Goal: Use online tool/utility: Utilize a website feature to perform a specific function

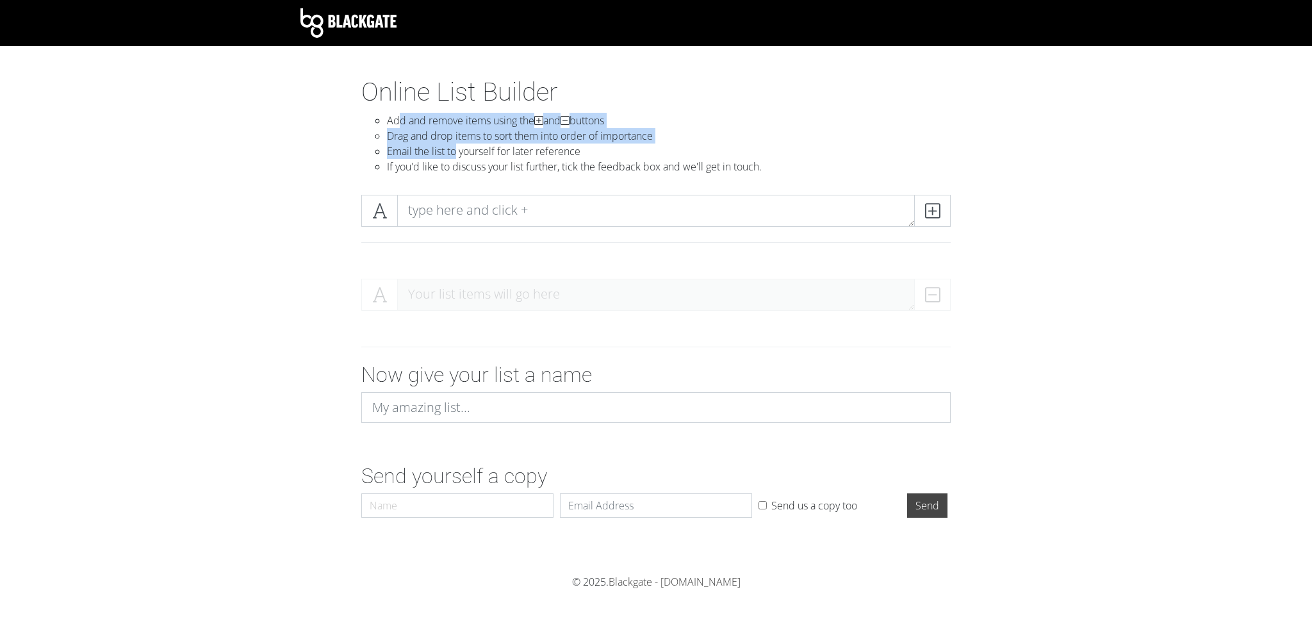
drag, startPoint x: 397, startPoint y: 117, endPoint x: 455, endPoint y: 152, distance: 68.1
click at [455, 152] on ul "Add and remove items using the and buttons Drag and drop items to sort them int…" at bounding box center [655, 143] width 589 height 61
click at [455, 152] on li "Email the list to yourself for later reference" at bounding box center [669, 150] width 564 height 15
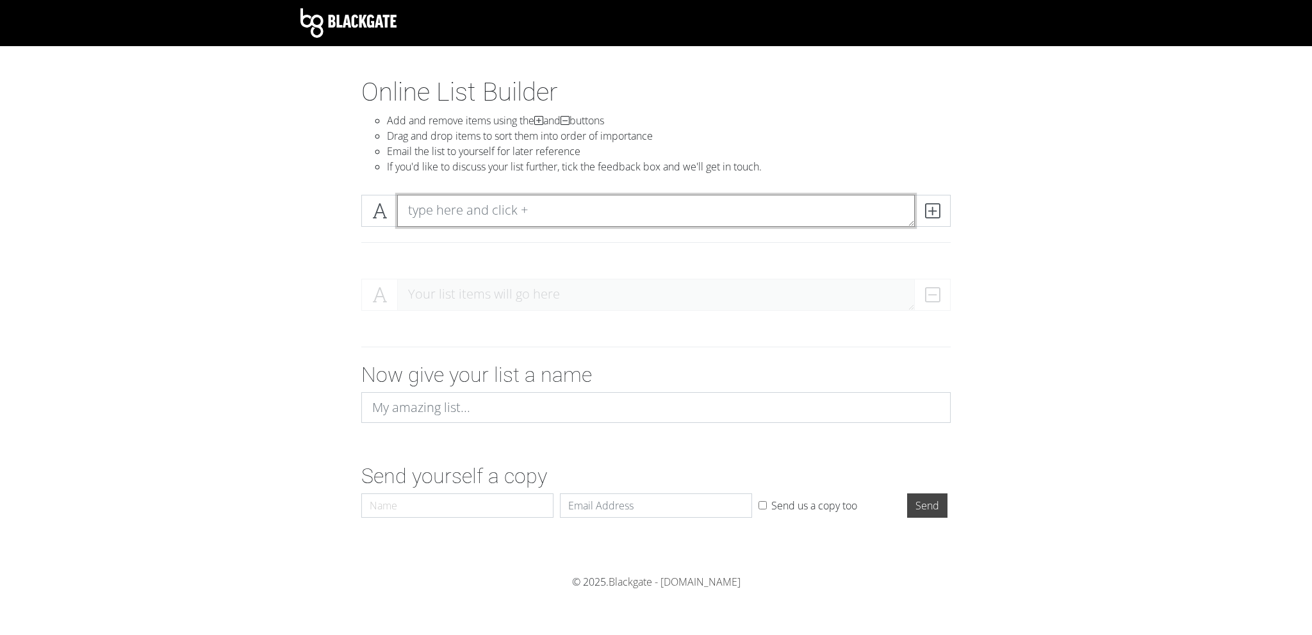
click at [425, 217] on textarea at bounding box center [656, 211] width 518 height 32
paste textarea "Nekro Virus"
type textarea "Nekro Virus"
click at [933, 216] on icon at bounding box center [932, 210] width 15 height 13
click at [381, 288] on icon at bounding box center [379, 294] width 15 height 13
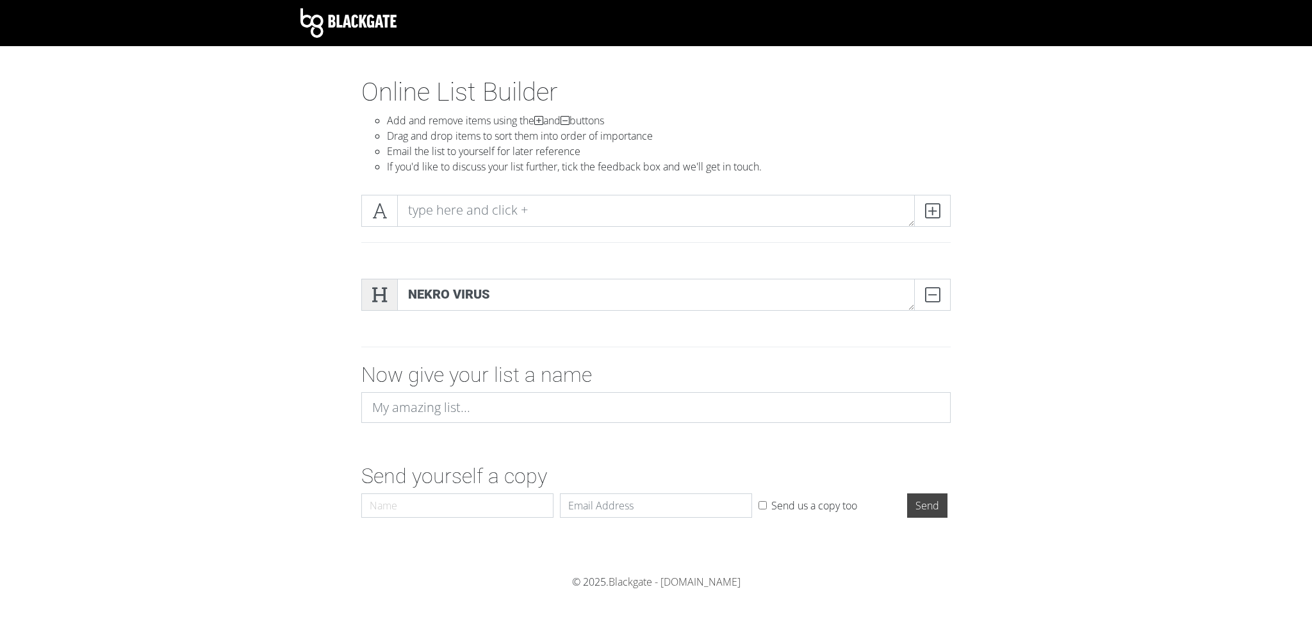
click at [381, 288] on icon at bounding box center [379, 294] width 15 height 13
click at [389, 288] on span at bounding box center [379, 295] width 37 height 32
click at [381, 297] on icon at bounding box center [379, 294] width 15 height 13
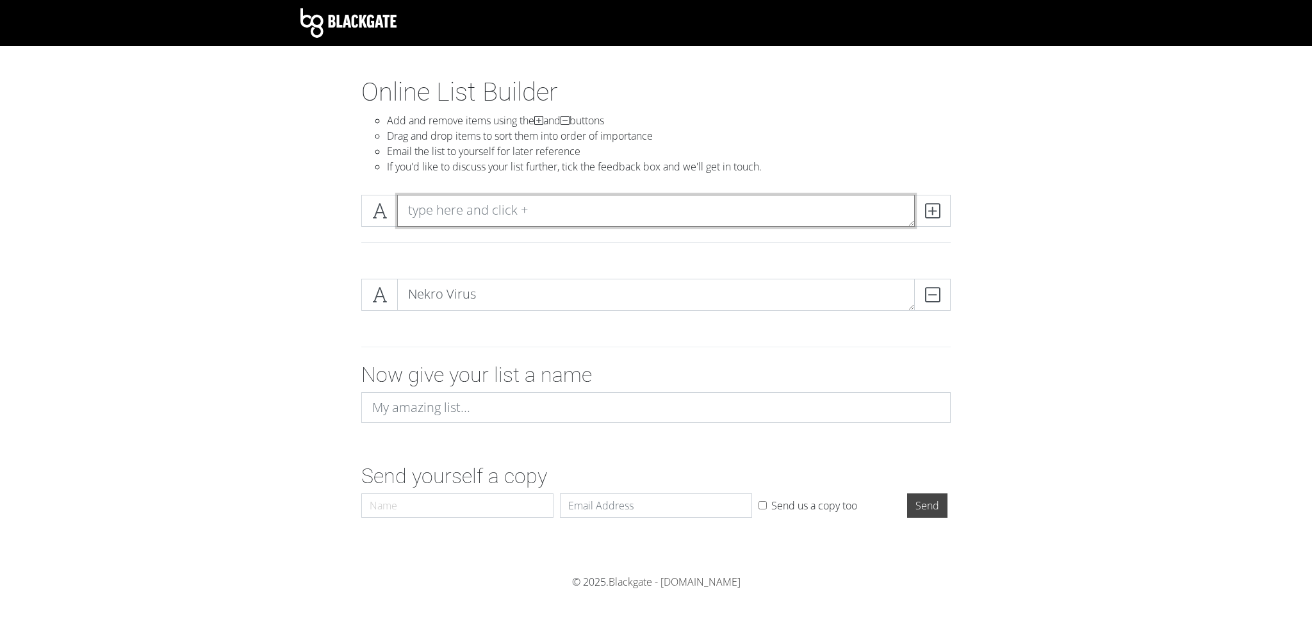
click at [571, 209] on textarea at bounding box center [656, 211] width 518 height 32
paste textarea "L1Z1X Mindnet"
type textarea "L1Z1X Mindnet"
click at [939, 220] on span at bounding box center [932, 211] width 37 height 32
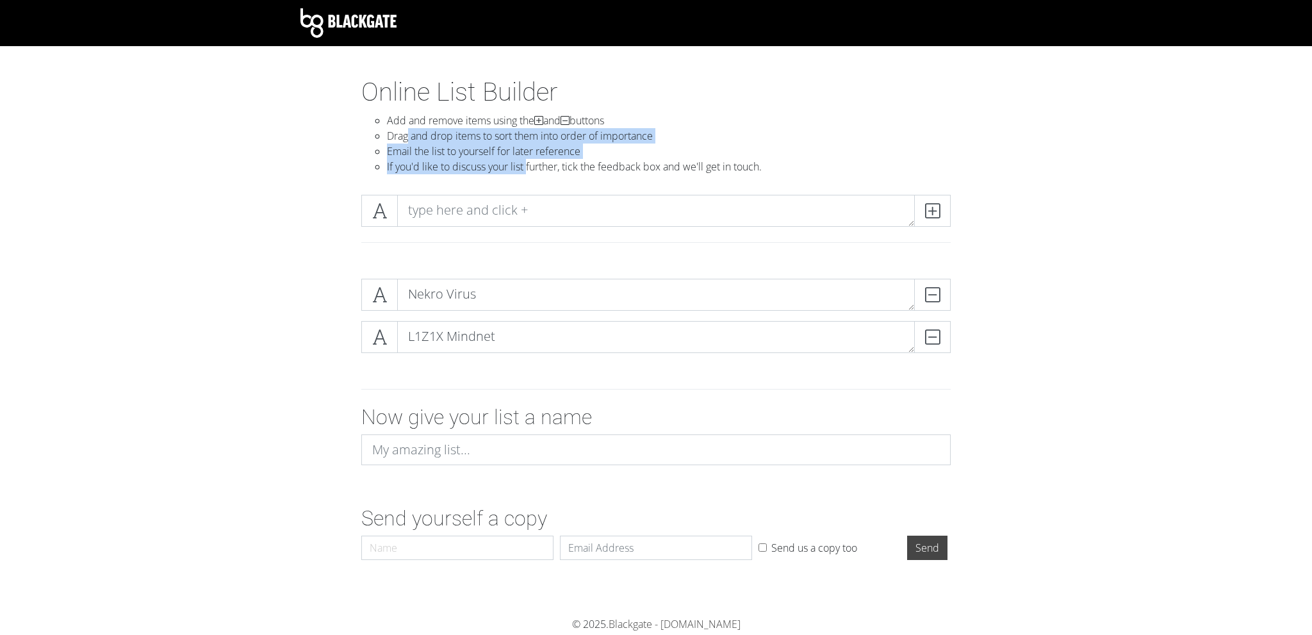
drag, startPoint x: 406, startPoint y: 134, endPoint x: 531, endPoint y: 168, distance: 129.6
click at [531, 168] on ul "Add and remove items using the and buttons Drag and drop items to sort them int…" at bounding box center [655, 143] width 589 height 61
click at [531, 168] on li "If you'd like to discuss your list further, tick the feedback box and we'll get…" at bounding box center [669, 166] width 564 height 15
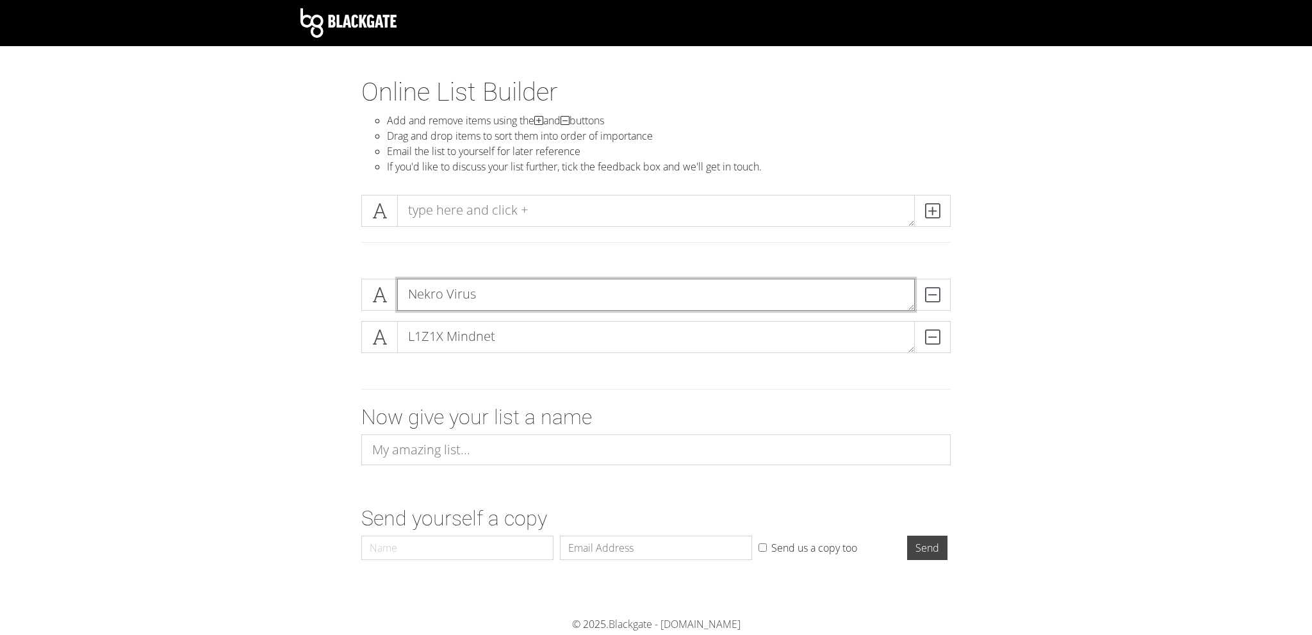
drag, startPoint x: 496, startPoint y: 297, endPoint x: 492, endPoint y: 247, distance: 50.1
click at [904, 303] on textarea "Nekro Virus" at bounding box center [656, 295] width 518 height 32
click at [912, 311] on div "Nekro Virus DELETE" at bounding box center [656, 300] width 596 height 42
drag, startPoint x: 910, startPoint y: 308, endPoint x: 912, endPoint y: 265, distance: 42.9
click at [912, 265] on section "Online List Builder Add and remove items using the and buttons Drag and drop it…" at bounding box center [656, 347] width 1312 height 540
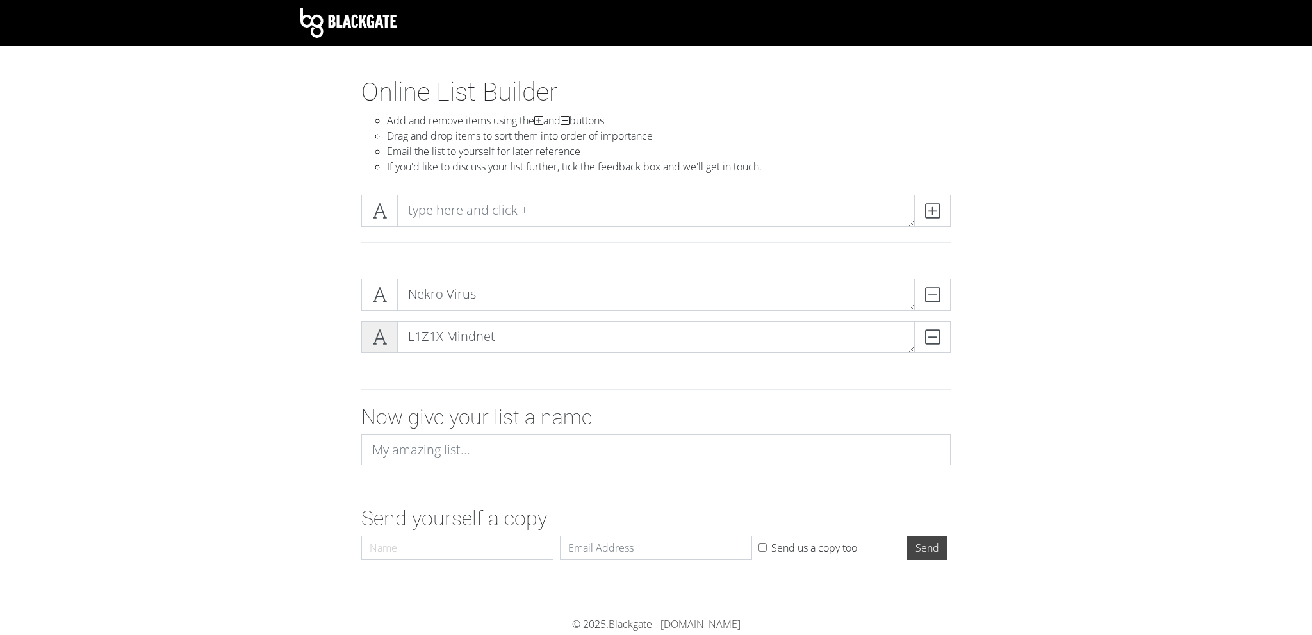
click at [379, 348] on span at bounding box center [379, 337] width 37 height 32
click at [379, 343] on icon at bounding box center [379, 337] width 15 height 13
click at [371, 306] on span at bounding box center [379, 295] width 37 height 32
click at [379, 335] on icon at bounding box center [379, 337] width 15 height 13
click at [293, 345] on div "Nekro Virus DELETE L1Z1X Mindnet DELETE" at bounding box center [656, 320] width 730 height 105
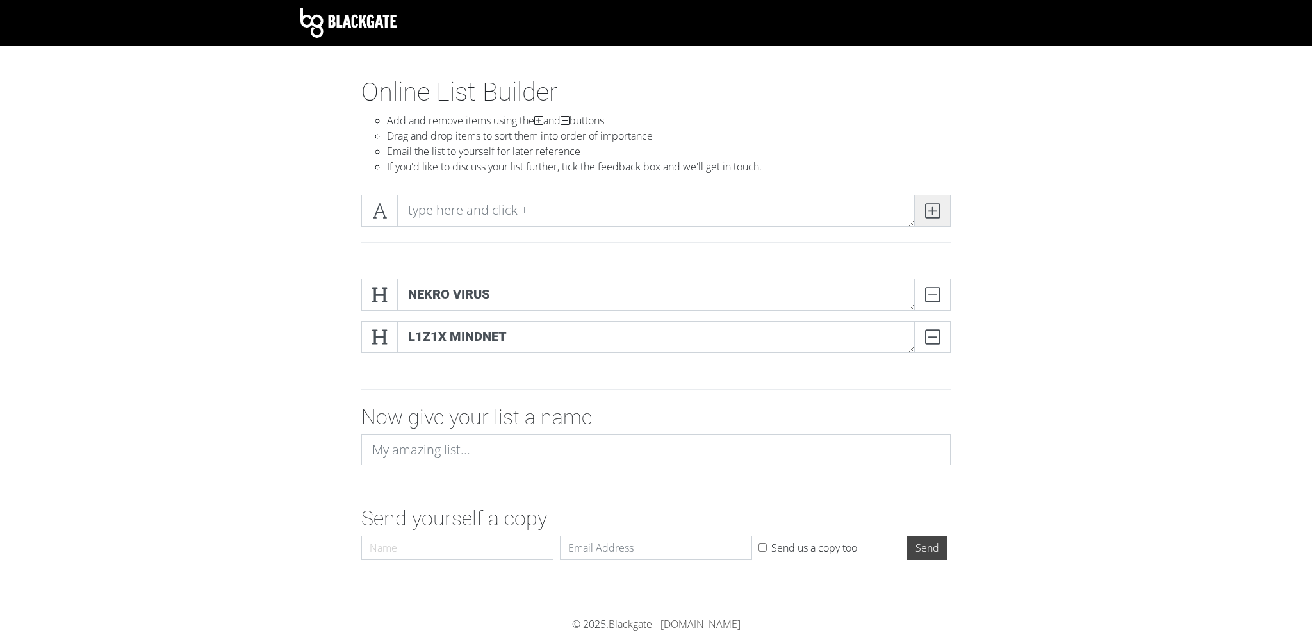
click at [933, 213] on icon at bounding box center [932, 210] width 15 height 13
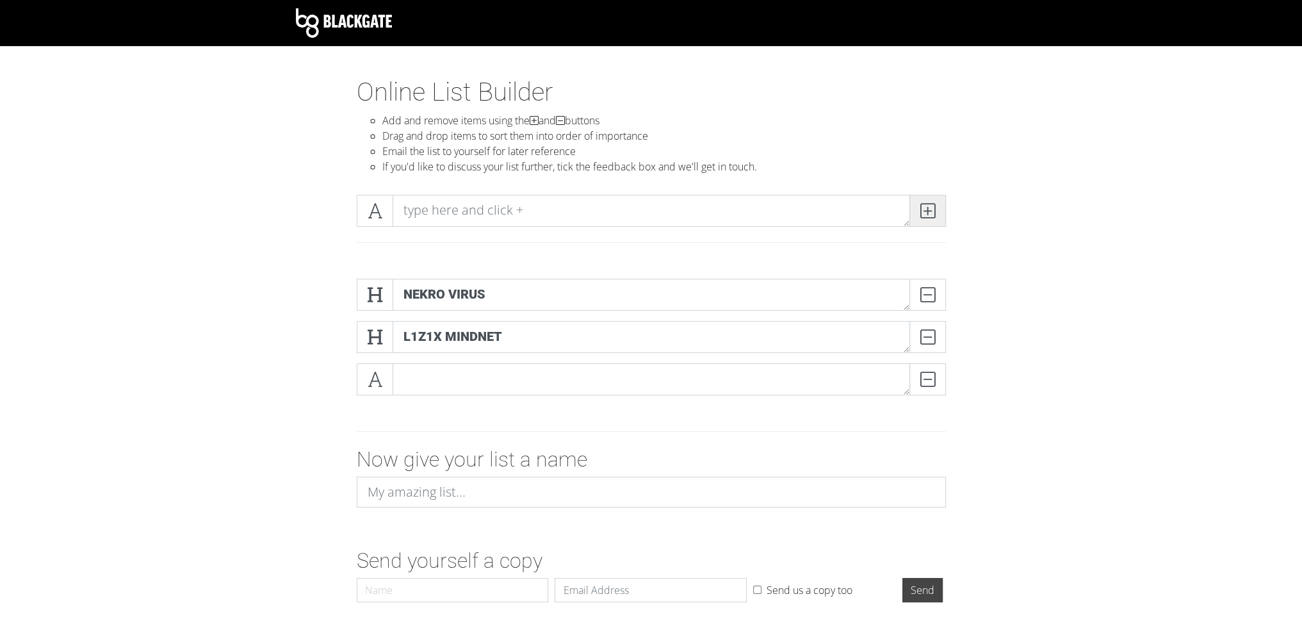
click at [933, 213] on icon at bounding box center [928, 210] width 15 height 13
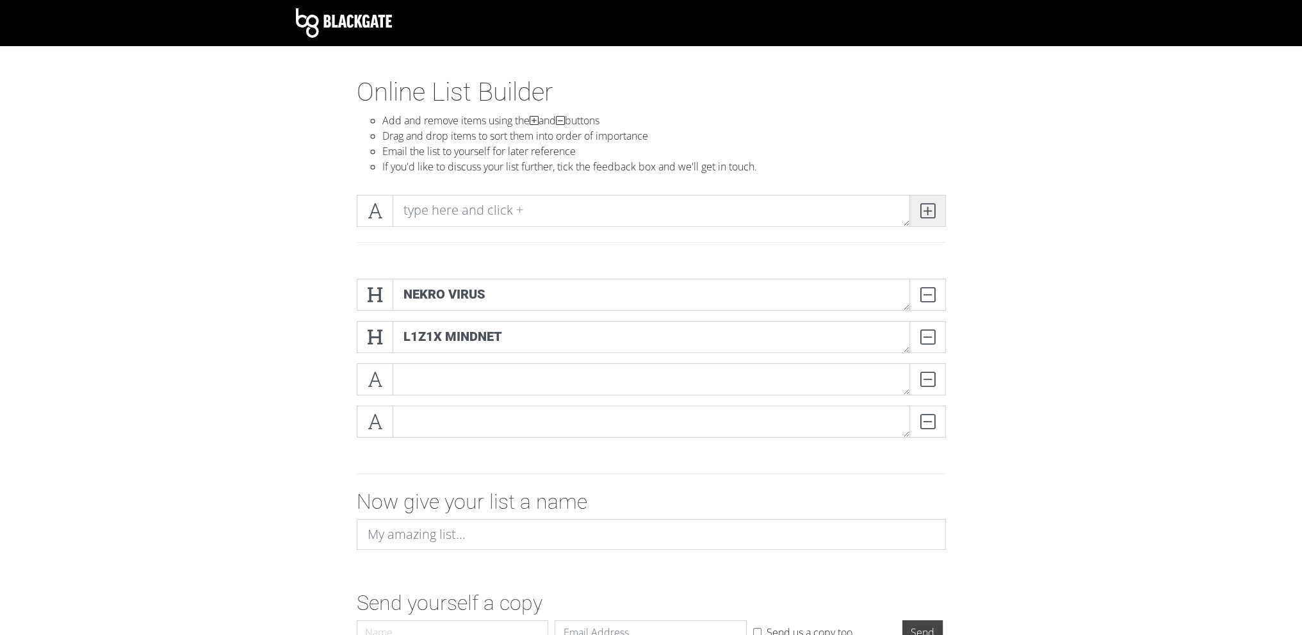
click at [933, 213] on icon at bounding box center [928, 210] width 15 height 13
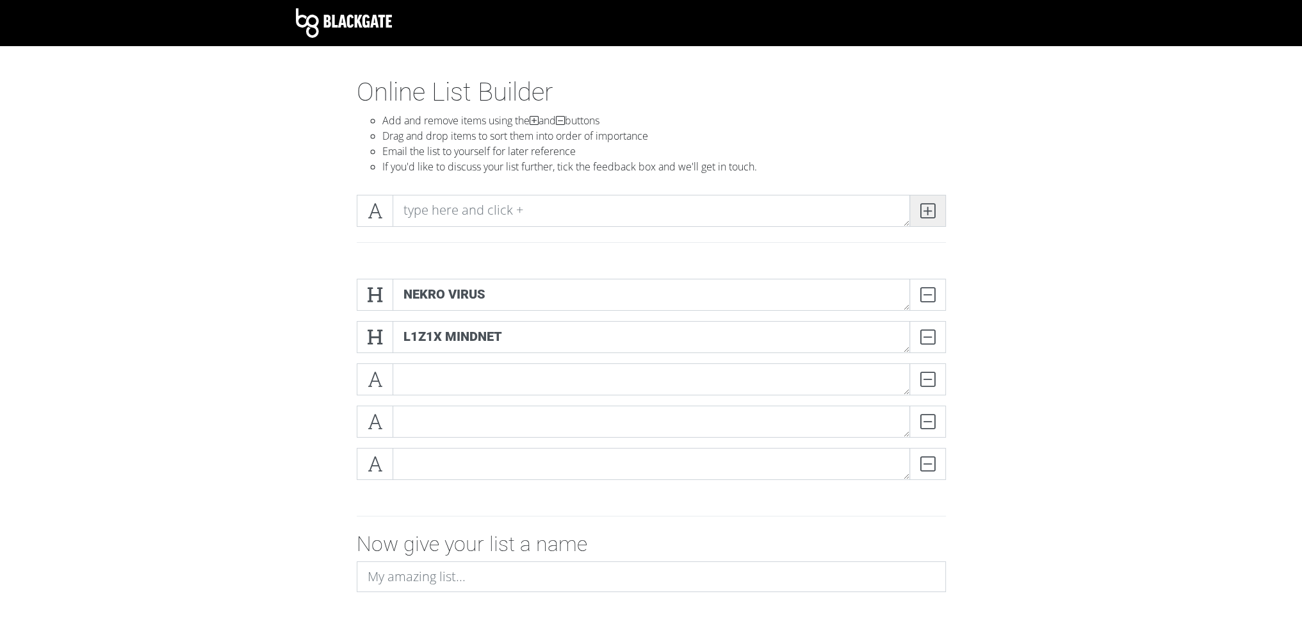
click at [933, 213] on icon at bounding box center [928, 210] width 15 height 13
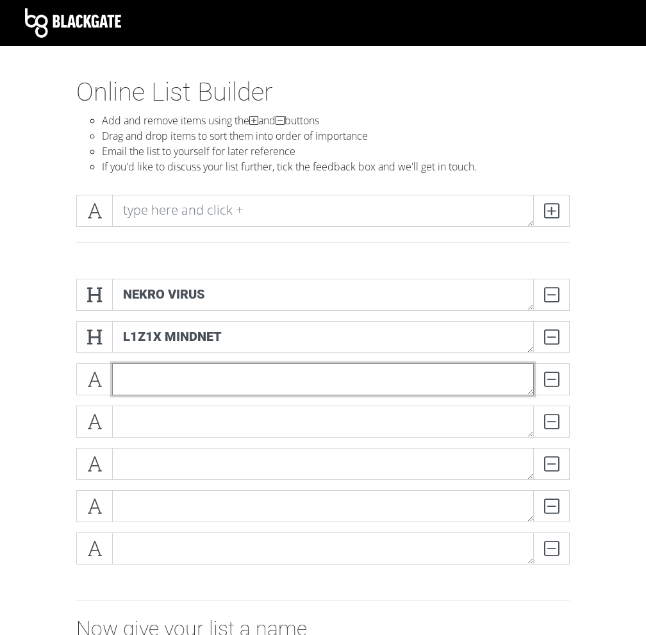
click at [154, 381] on textarea at bounding box center [323, 379] width 422 height 32
paste textarea "Federation of Sol"
type textarea "Federation of Sol"
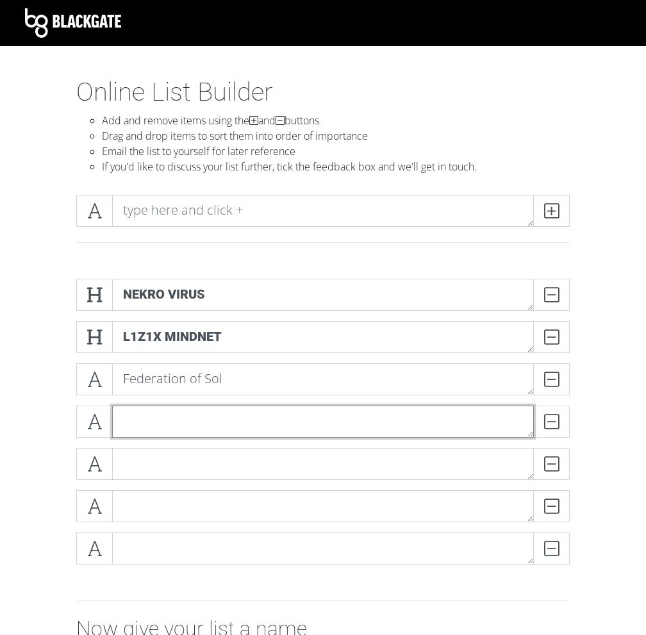
click at [143, 414] on textarea at bounding box center [323, 421] width 422 height 32
paste textarea "Barony of Letnev"
type textarea "Barony of Letnev"
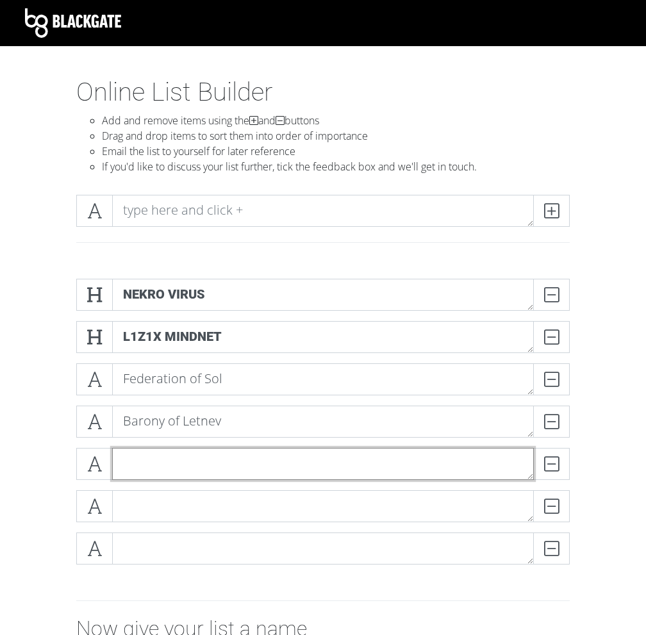
click at [141, 474] on textarea at bounding box center [323, 464] width 422 height 32
paste textarea "Mahact Gene-Sorcerers"
type textarea "Mahact Gene-Sorcerers"
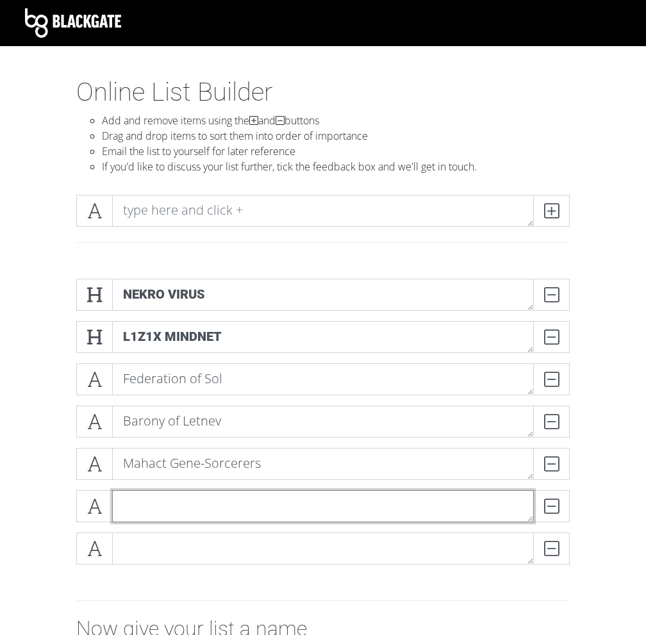
click at [188, 504] on textarea at bounding box center [323, 506] width 422 height 32
paste textarea "Vuil'Raith Cabal"
type textarea "Vuil'Raith Cabal"
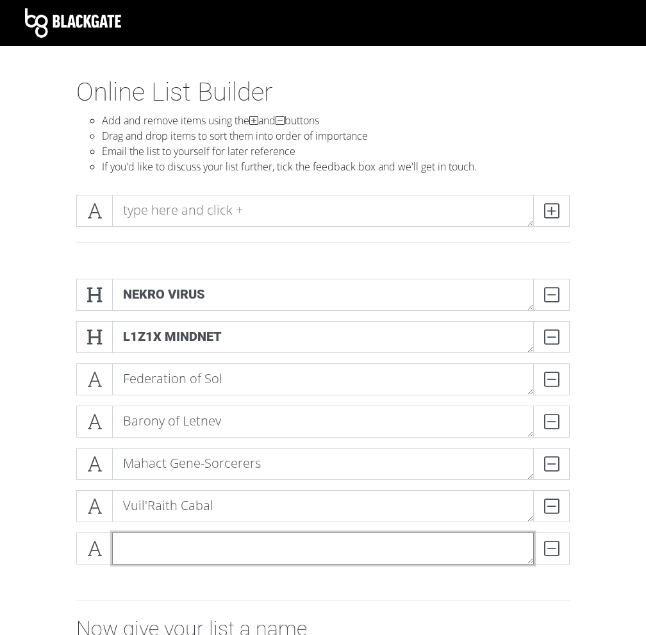
click at [151, 555] on textarea at bounding box center [323, 548] width 422 height 32
paste textarea "Mentak Coalition"
type textarea "Mentak Coalition"
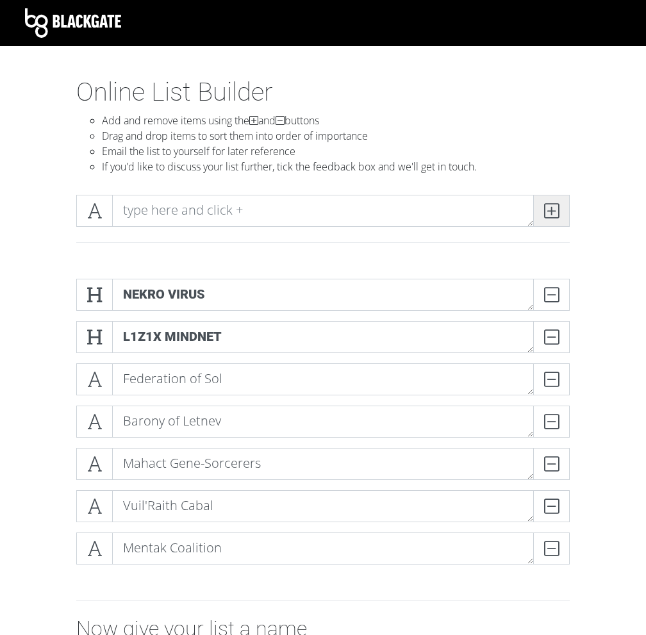
click at [553, 212] on icon at bounding box center [551, 210] width 15 height 13
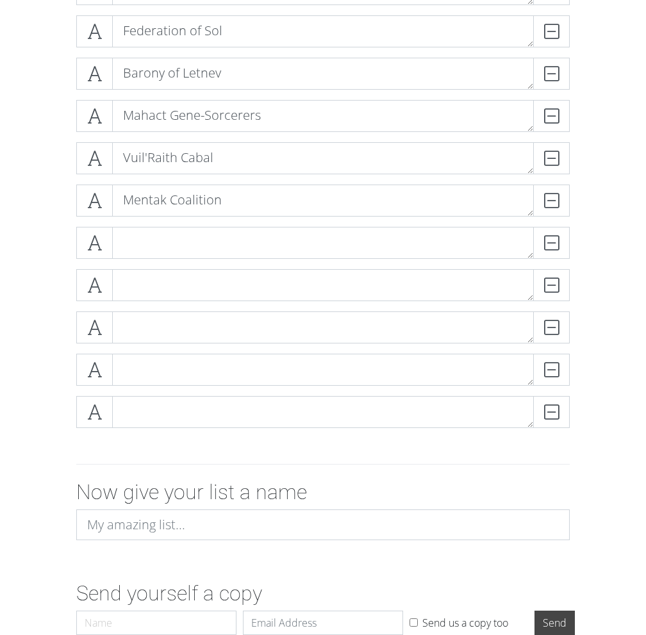
scroll to position [348, 0]
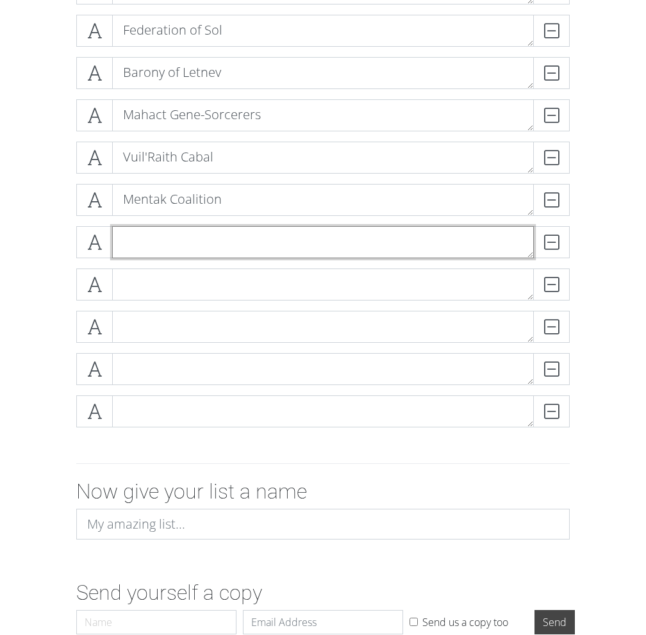
click at [180, 227] on textarea at bounding box center [323, 242] width 422 height 32
paste textarea "Universities of Jol-Nar"
type textarea "Universities of Jol-Nar"
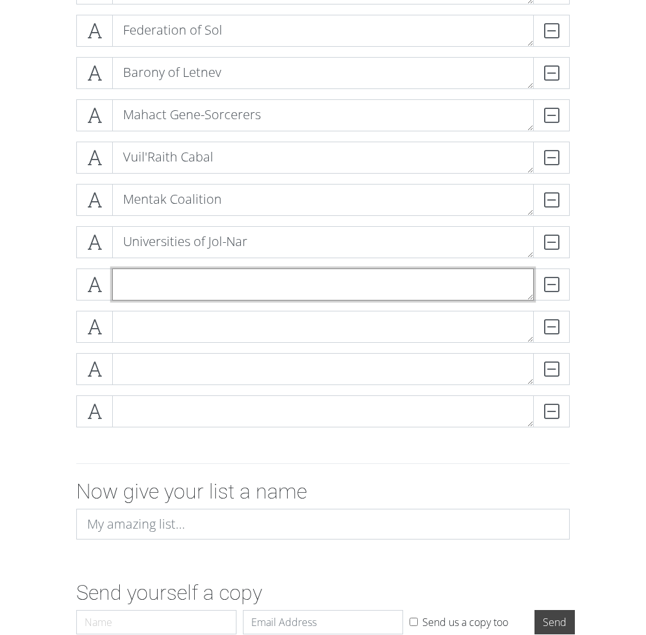
click at [164, 297] on textarea at bounding box center [323, 284] width 422 height 32
paste textarea "Emirates of Hacan"
type textarea "Emirates of Hacan"
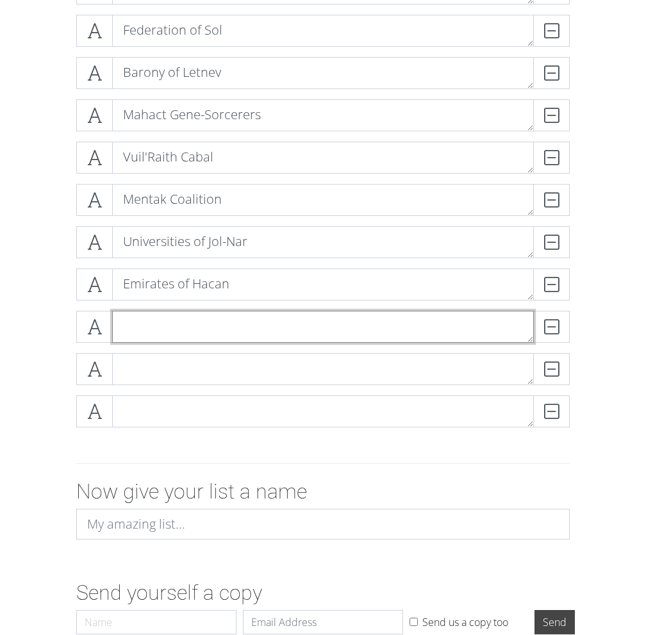
click at [172, 320] on textarea at bounding box center [323, 327] width 422 height 32
paste textarea "Clan of Saar"
type textarea "Clan of Saar"
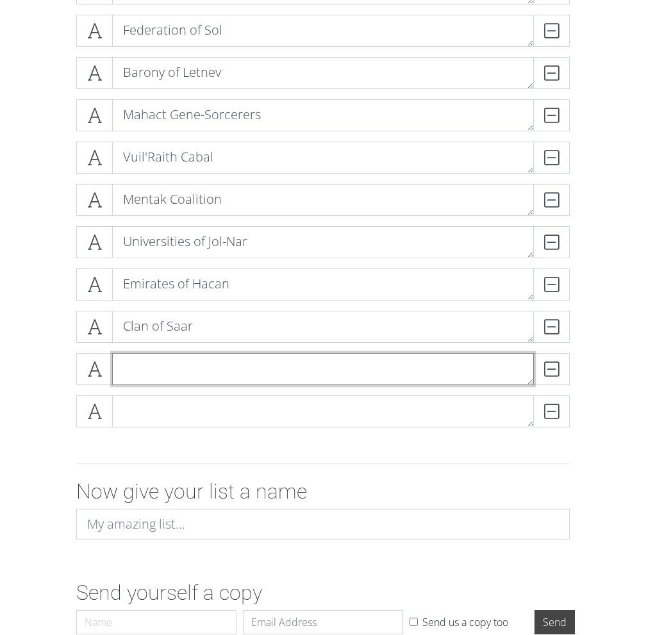
click at [146, 365] on textarea at bounding box center [323, 369] width 422 height 32
paste textarea "Embers of Muaat"
type textarea "Embers of Muaat"
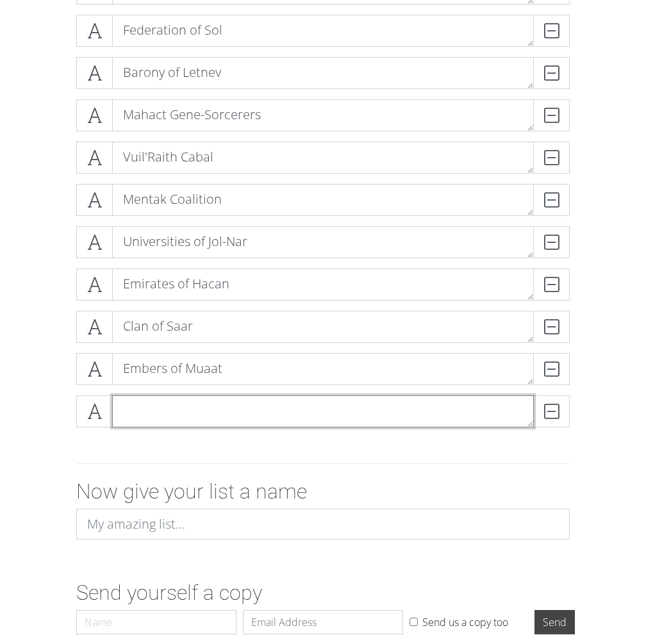
click at [183, 407] on textarea at bounding box center [323, 411] width 422 height 32
paste textarea "Sardakk N'[PERSON_NAME]"
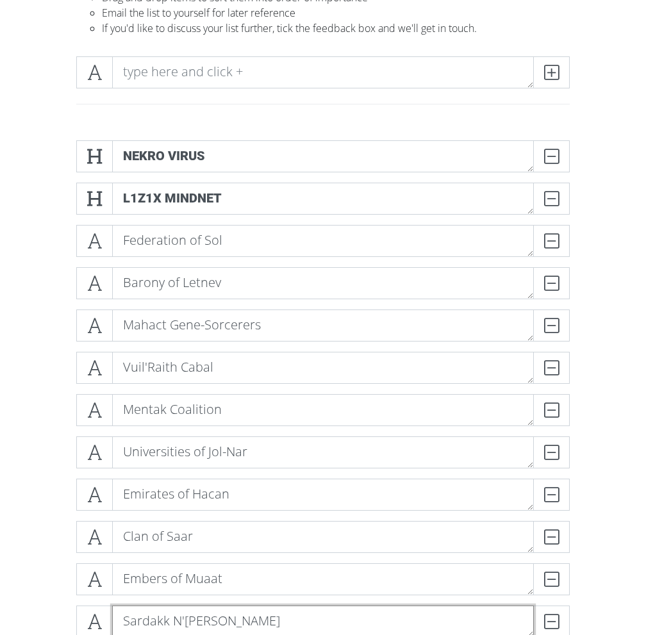
scroll to position [127, 0]
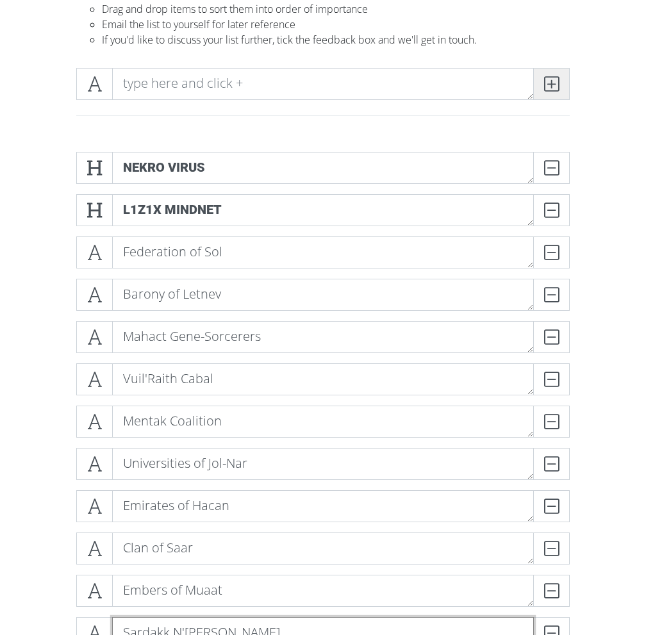
type textarea "Sardakk N'[PERSON_NAME]"
click at [559, 90] on span at bounding box center [551, 84] width 37 height 32
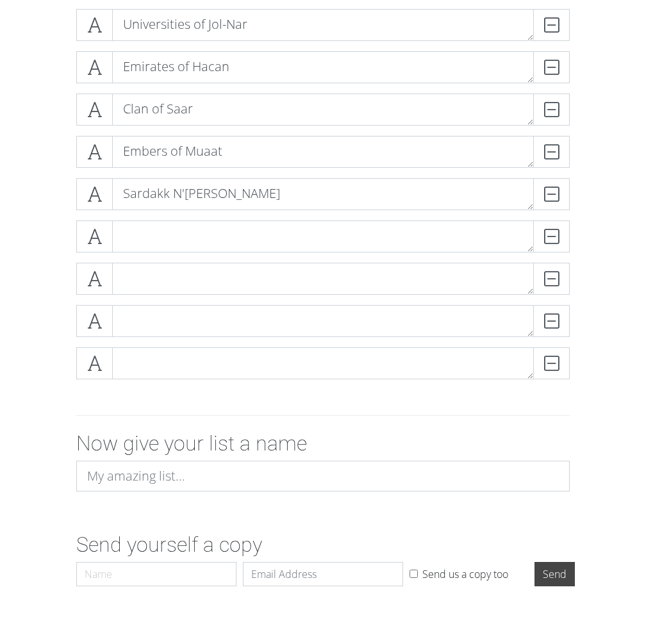
scroll to position [588, 0]
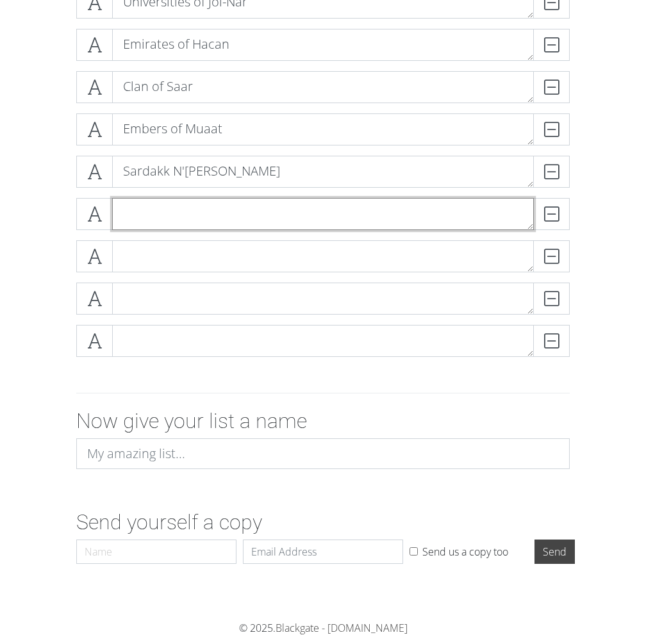
click at [156, 217] on textarea at bounding box center [323, 214] width 422 height 32
paste textarea "Naalu Collective"
type textarea "Naalu Collective"
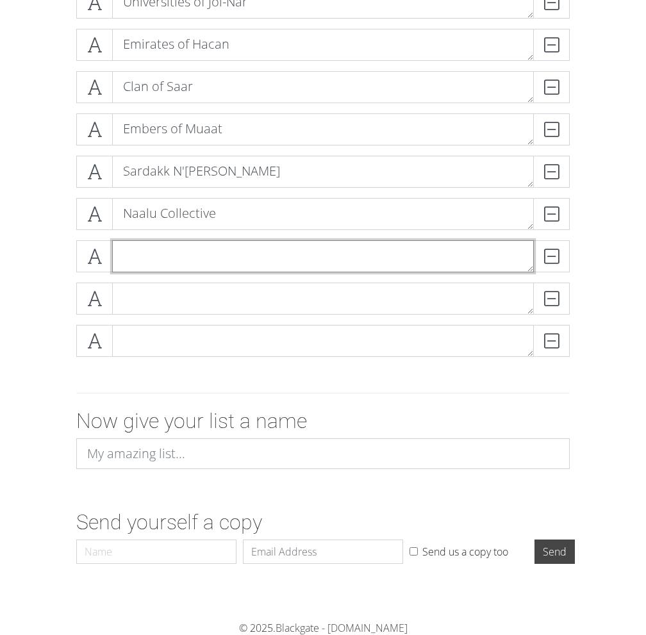
click at [170, 252] on textarea at bounding box center [323, 256] width 422 height 32
paste textarea "Argent Flight"
type textarea "Argent Flight"
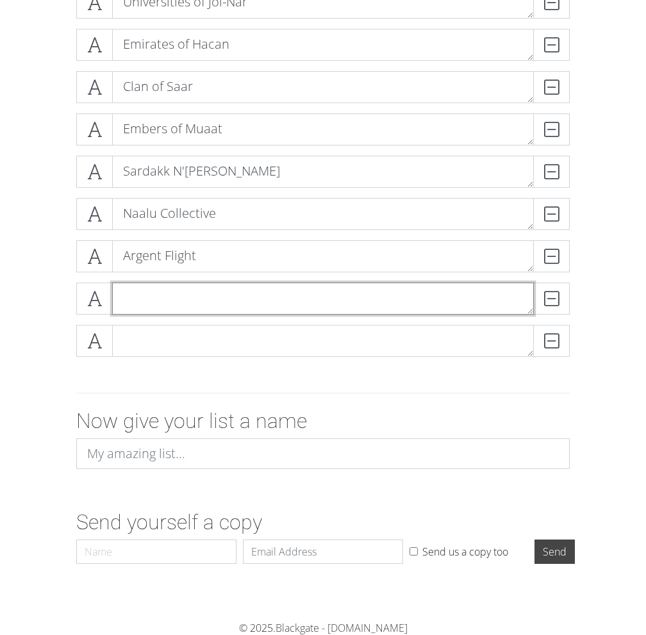
click at [222, 284] on textarea at bounding box center [323, 298] width 422 height 32
paste textarea "Ghosts of Creuss"
type textarea "Ghosts of Creuss"
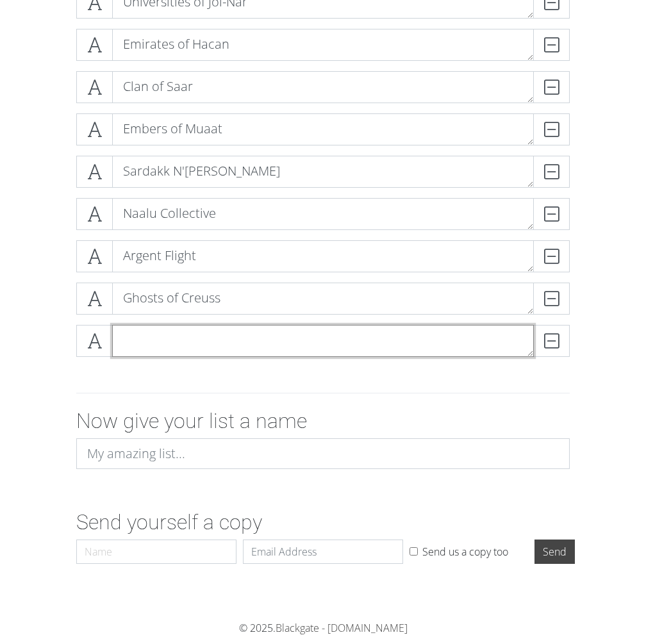
paste textarea "Yssaril Tribes"
click at [322, 351] on textarea at bounding box center [323, 341] width 422 height 32
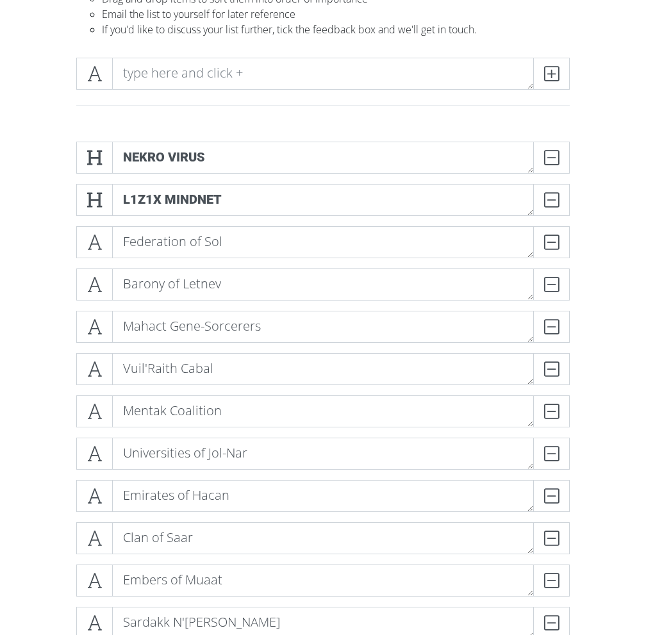
scroll to position [125, 0]
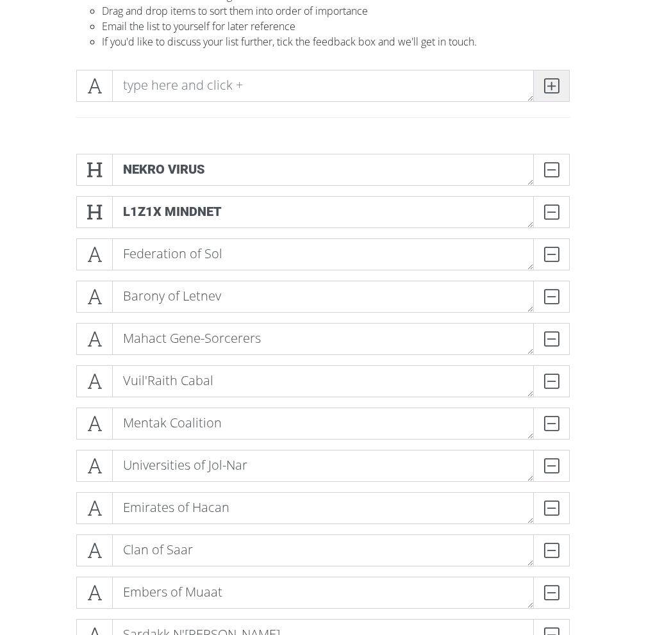
type textarea "Yssaril Tribes"
click at [549, 86] on icon at bounding box center [551, 85] width 15 height 13
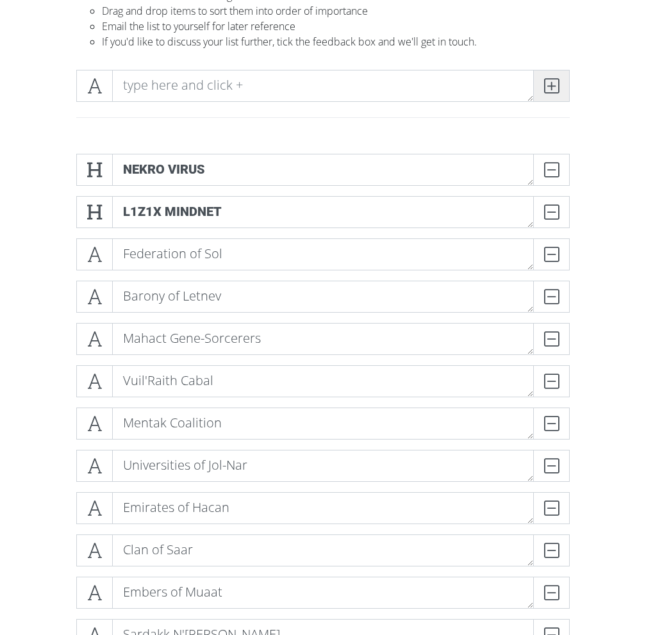
click at [549, 86] on icon at bounding box center [551, 85] width 15 height 13
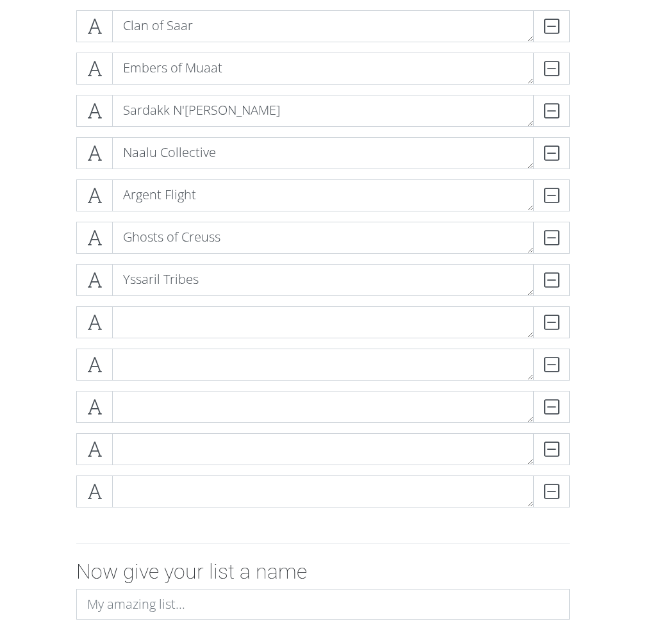
scroll to position [651, 0]
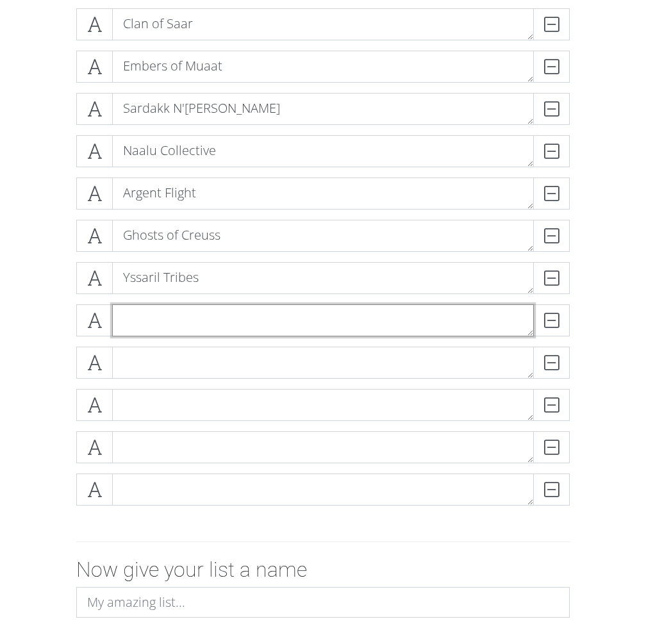
click at [170, 320] on textarea at bounding box center [323, 320] width 422 height 32
paste textarea "Yin Brotherhood"
type textarea "Yin Brotherhood"
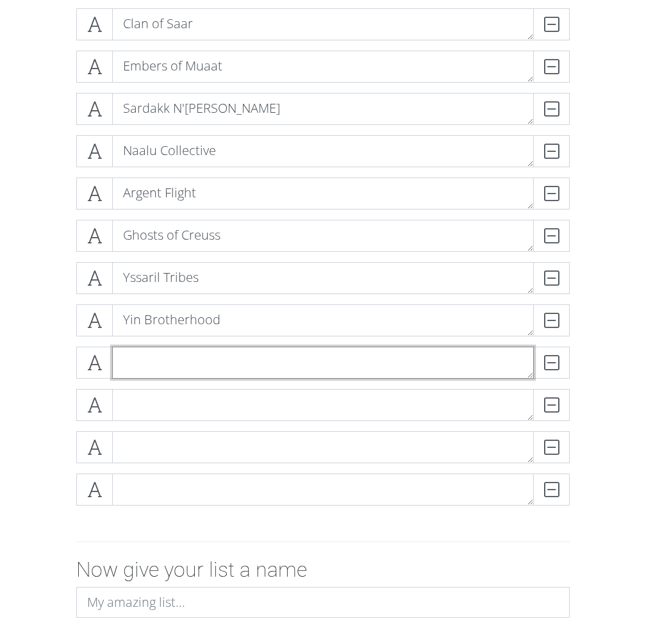
drag, startPoint x: 218, startPoint y: 363, endPoint x: 177, endPoint y: 370, distance: 41.6
click at [177, 370] on textarea at bounding box center [323, 363] width 422 height 32
paste textarea "Arborec"
type textarea "Arborec"
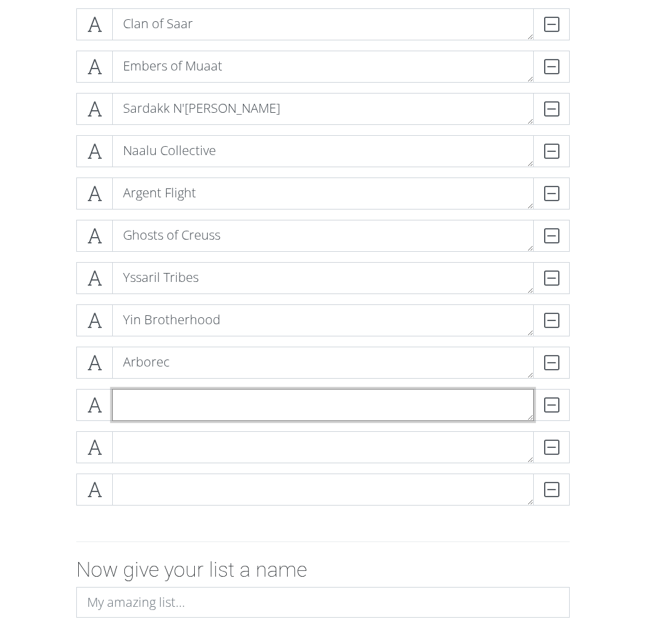
paste textarea "Xxcha Kingdom"
click at [222, 407] on textarea "Xxcha Kingdom" at bounding box center [323, 405] width 422 height 32
type textarea "Xxcha Kingdom"
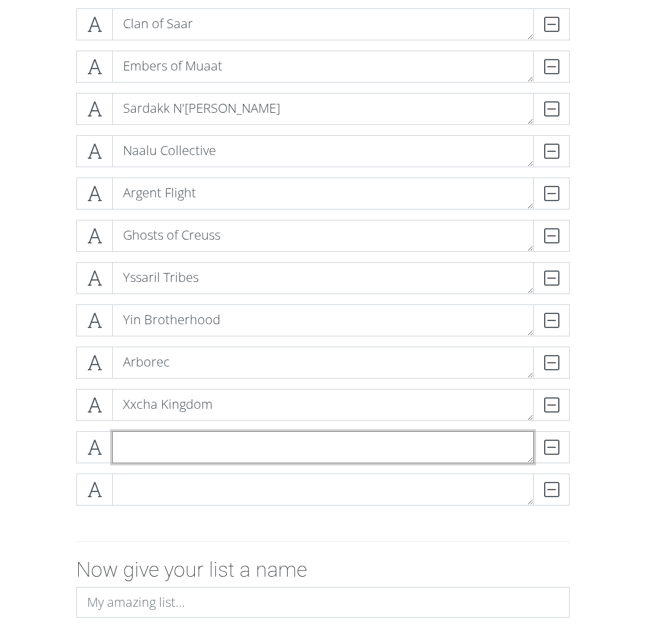
paste textarea "Naaz-Rokha Alliance"
click at [160, 438] on textarea "Naaz-Rokha Alliance" at bounding box center [323, 447] width 422 height 32
type textarea "Naaz-Rokha Alliance"
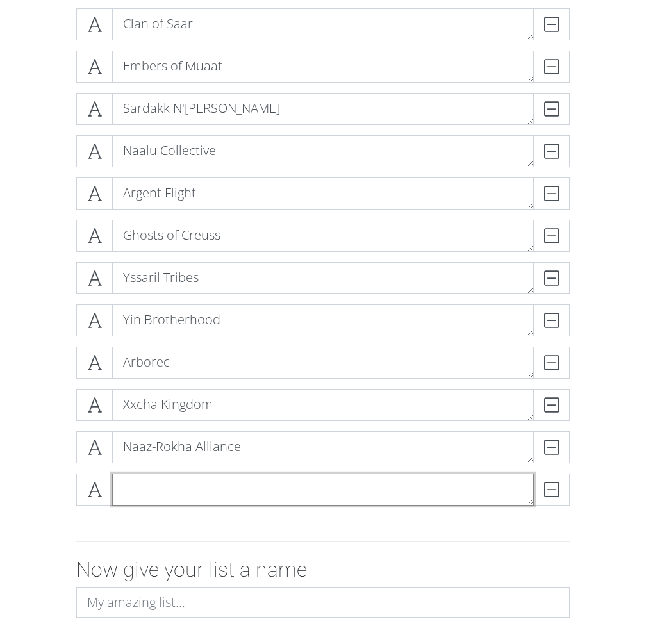
paste textarea "Titans of UI"
click at [177, 489] on textarea "Titans of UI" at bounding box center [323, 489] width 422 height 32
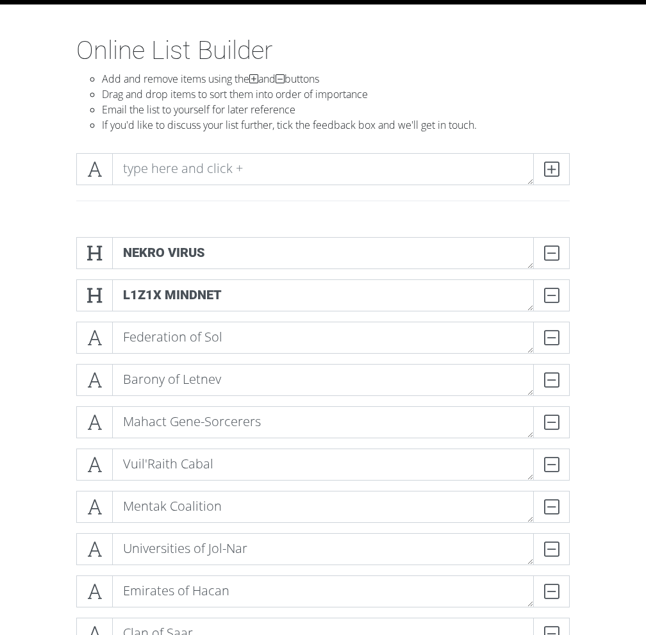
scroll to position [0, 0]
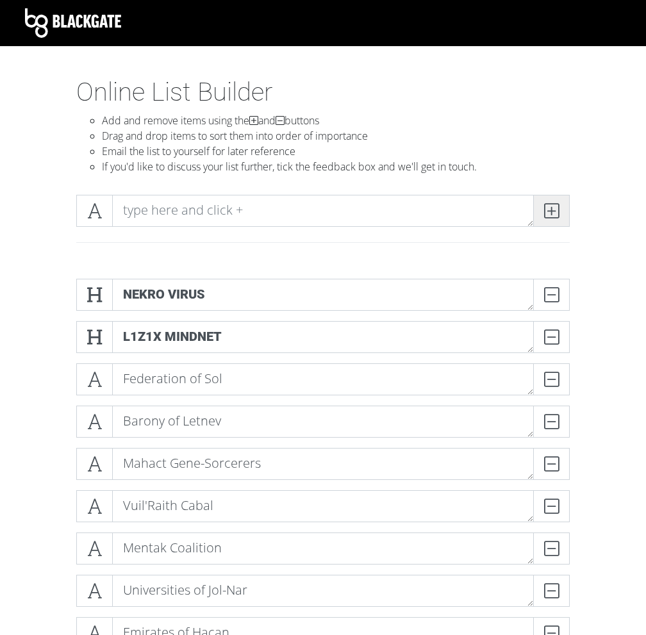
type textarea "Titans of UI"
click at [550, 217] on icon at bounding box center [551, 210] width 15 height 13
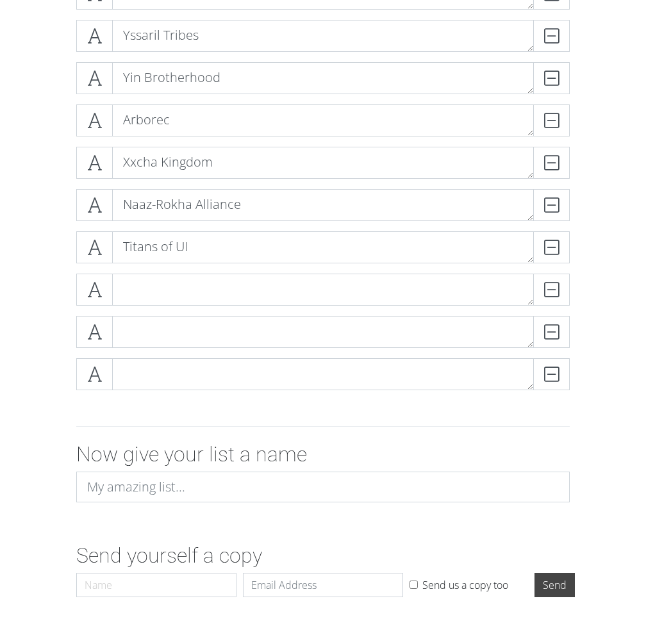
scroll to position [926, 0]
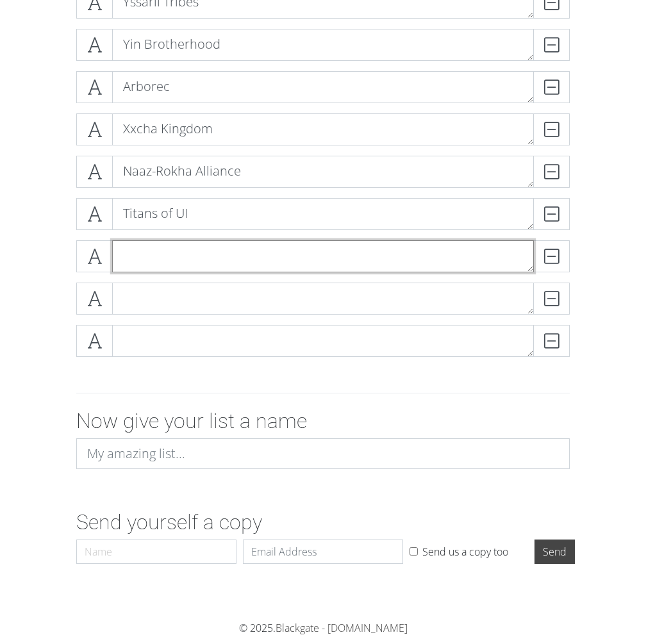
click at [174, 266] on textarea at bounding box center [323, 256] width 422 height 32
paste textarea "Winnu"
type textarea "Winnu"
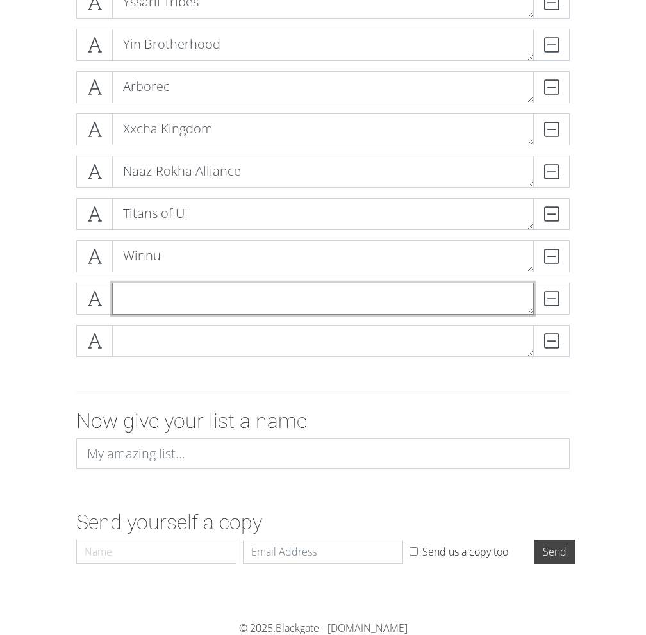
paste textarea "Empyrean"
click at [146, 289] on textarea "Empyrean" at bounding box center [323, 298] width 422 height 32
type textarea "Empyrean"
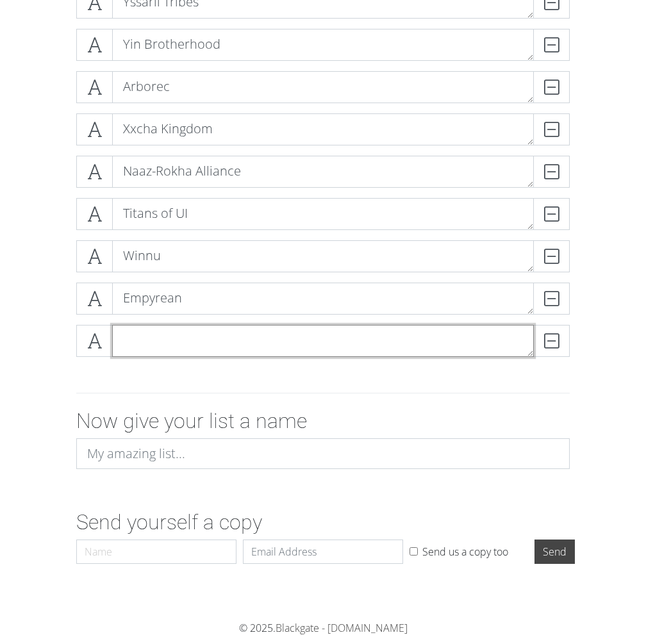
click at [199, 337] on textarea at bounding box center [323, 341] width 422 height 32
paste textarea "Nomad"
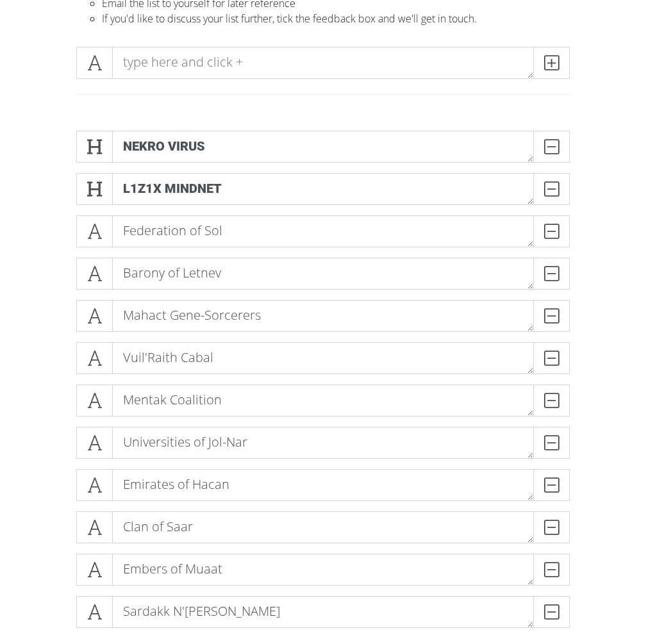
scroll to position [147, 0]
type textarea "Nomad"
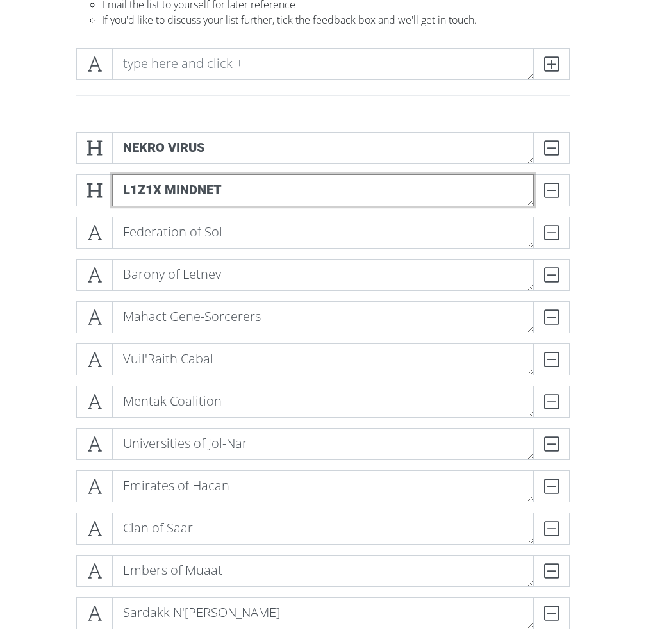
click at [244, 186] on textarea "L1Z1X Mindnet" at bounding box center [323, 190] width 422 height 32
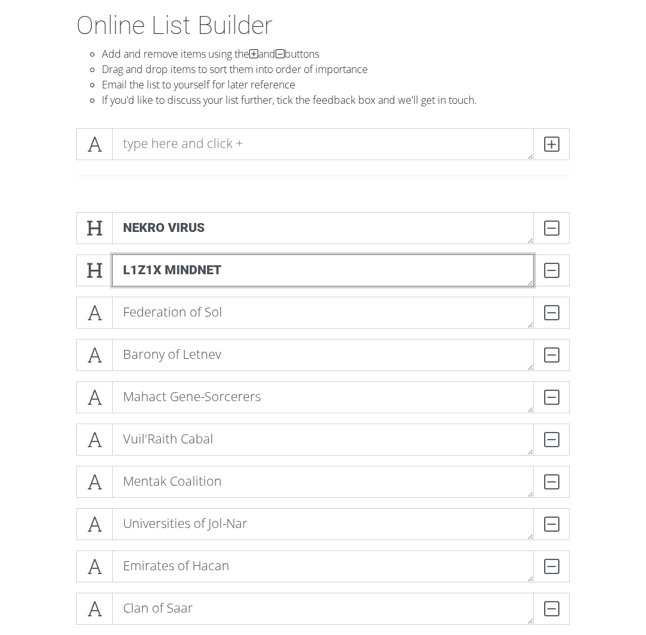
scroll to position [67, 0]
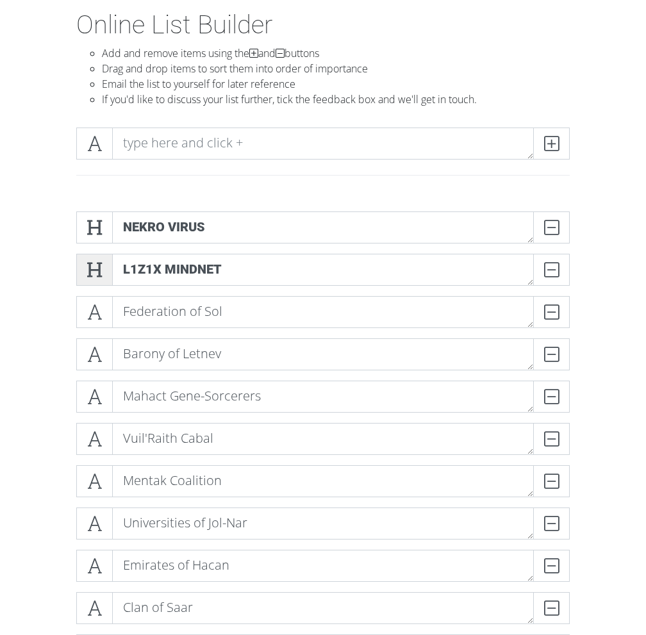
click at [90, 274] on icon at bounding box center [94, 269] width 15 height 13
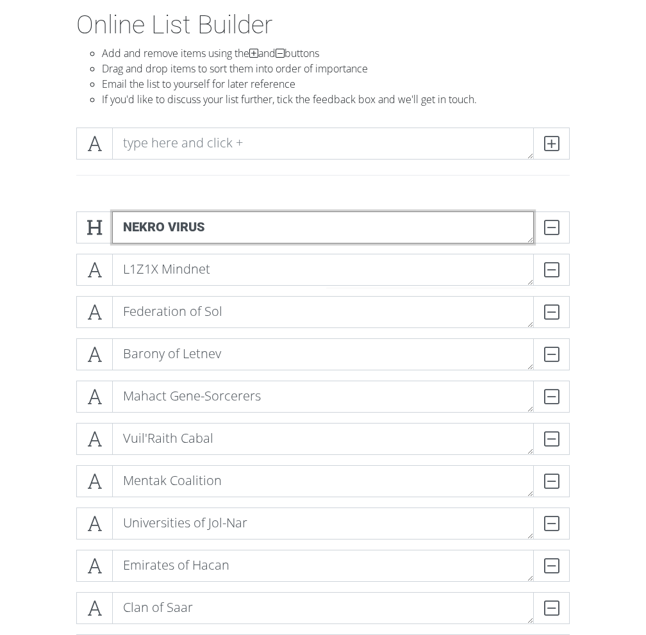
click at [138, 225] on textarea "Nekro Virus" at bounding box center [323, 227] width 422 height 32
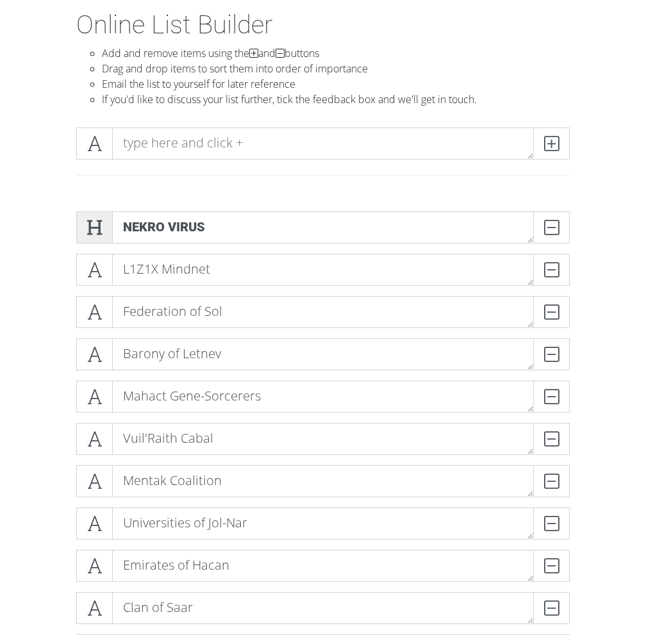
click at [90, 233] on icon at bounding box center [94, 227] width 15 height 13
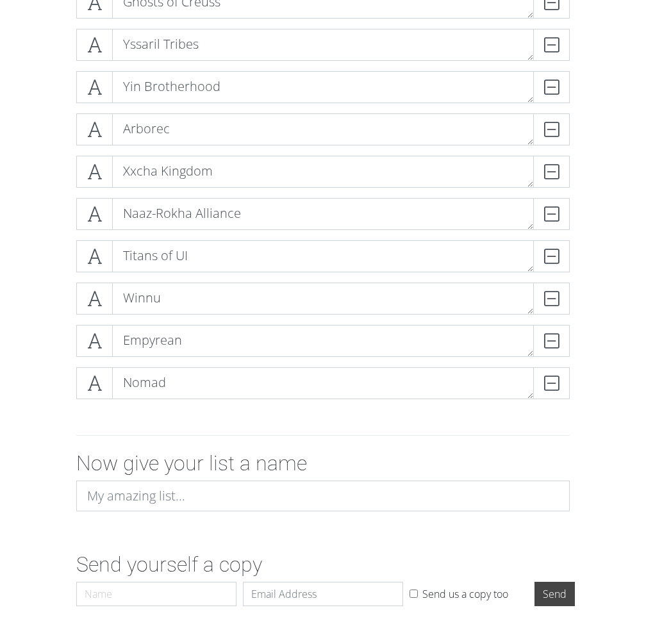
scroll to position [926, 0]
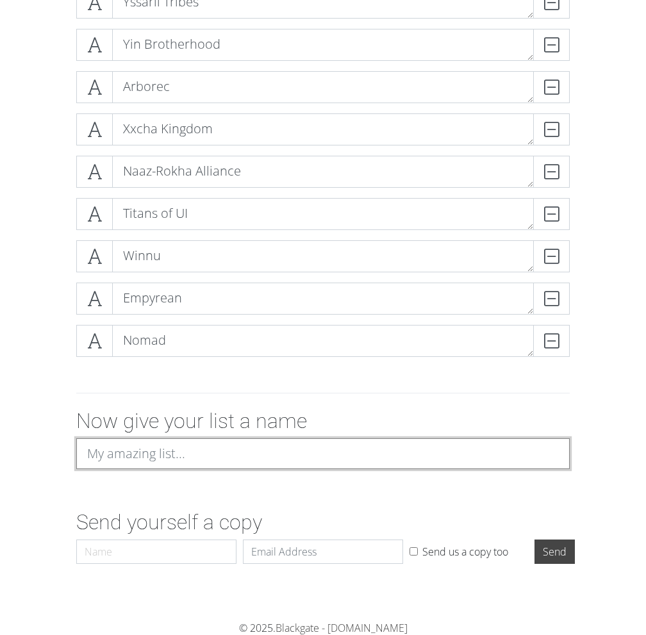
click at [128, 449] on input at bounding box center [322, 453] width 493 height 31
type input "TI4 Factions"
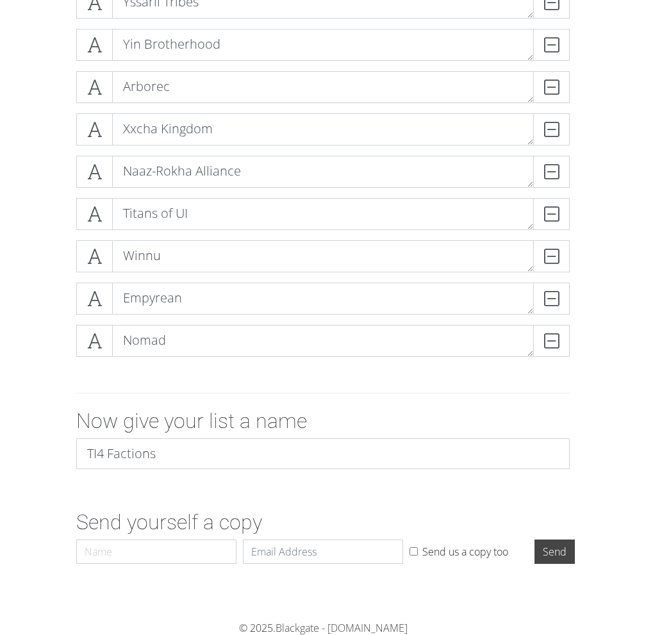
click at [63, 413] on div "Now give your list a name TI4 Factions" at bounding box center [322, 444] width 615 height 70
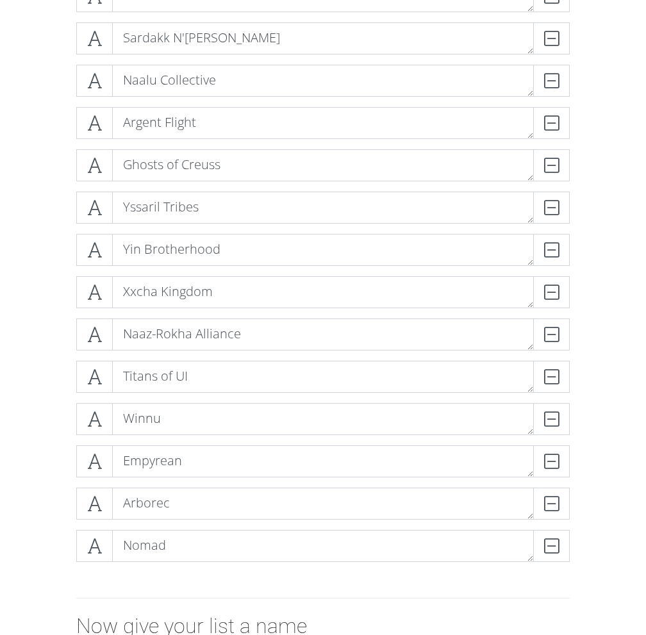
scroll to position [720, 0]
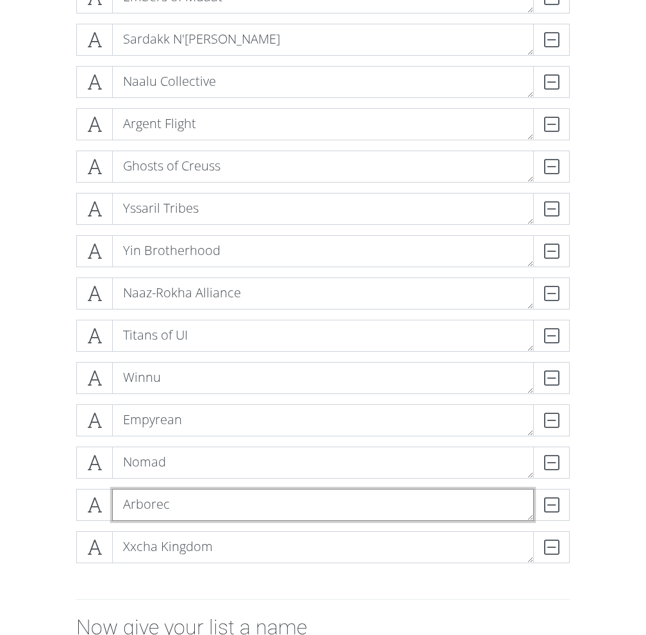
click at [230, 516] on textarea "Arborec" at bounding box center [323, 505] width 422 height 32
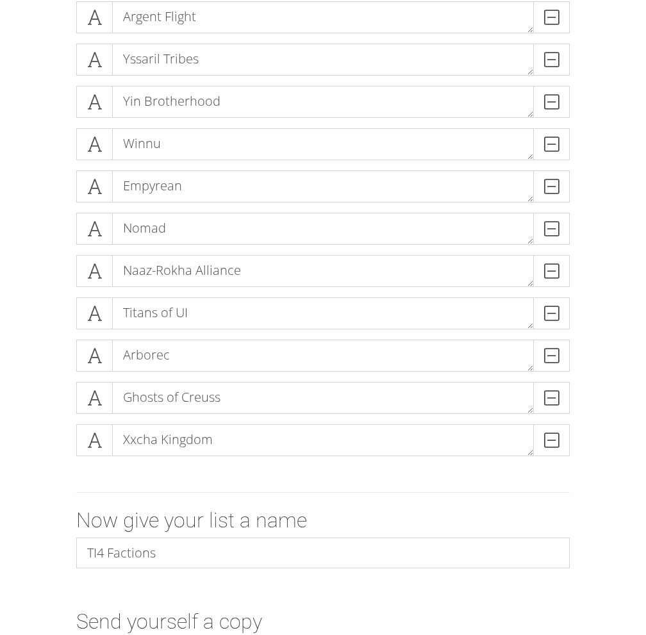
scroll to position [829, 0]
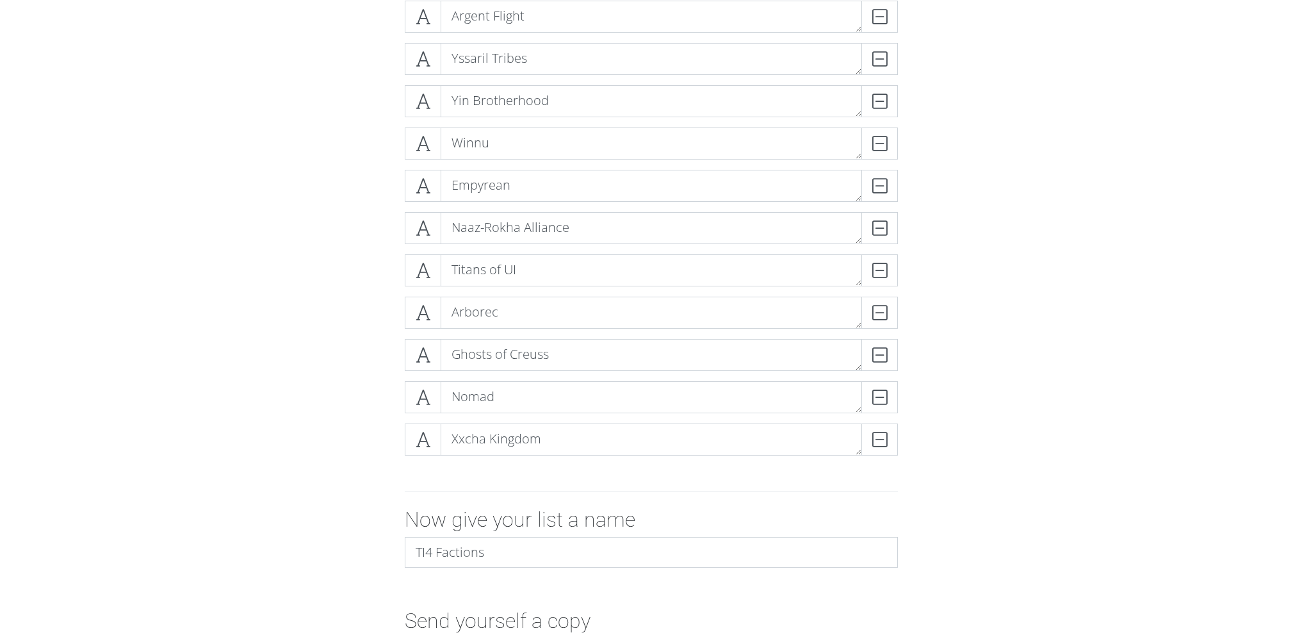
scroll to position [828, 0]
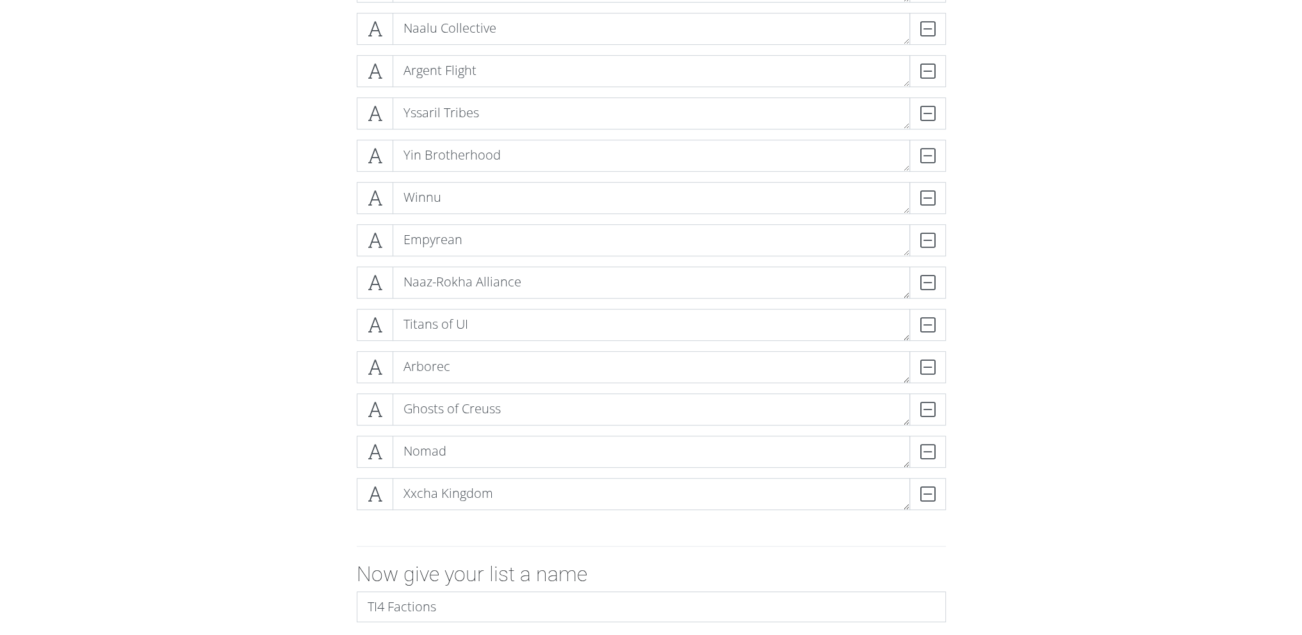
scroll to position [773, 0]
click at [218, 261] on form "Nekro Virus DELETE L1Z1X Mindnet DELETE Federation of Sol DELETE Barony of Letn…" at bounding box center [651, 109] width 1302 height 1227
click at [317, 331] on div "Nekro Virus DELETE L1Z1X Mindnet DELETE Federation of Sol DELETE Barony of Letn…" at bounding box center [651, 13] width 730 height 1035
click at [317, 333] on div "Nekro Virus DELETE L1Z1X Mindnet DELETE Federation of Sol DELETE Barony of Letn…" at bounding box center [651, 13] width 730 height 1035
click at [327, 389] on div "Nekro Virus DELETE L1Z1X Mindnet DELETE Federation of Sol DELETE Barony of Letn…" at bounding box center [651, 13] width 730 height 1035
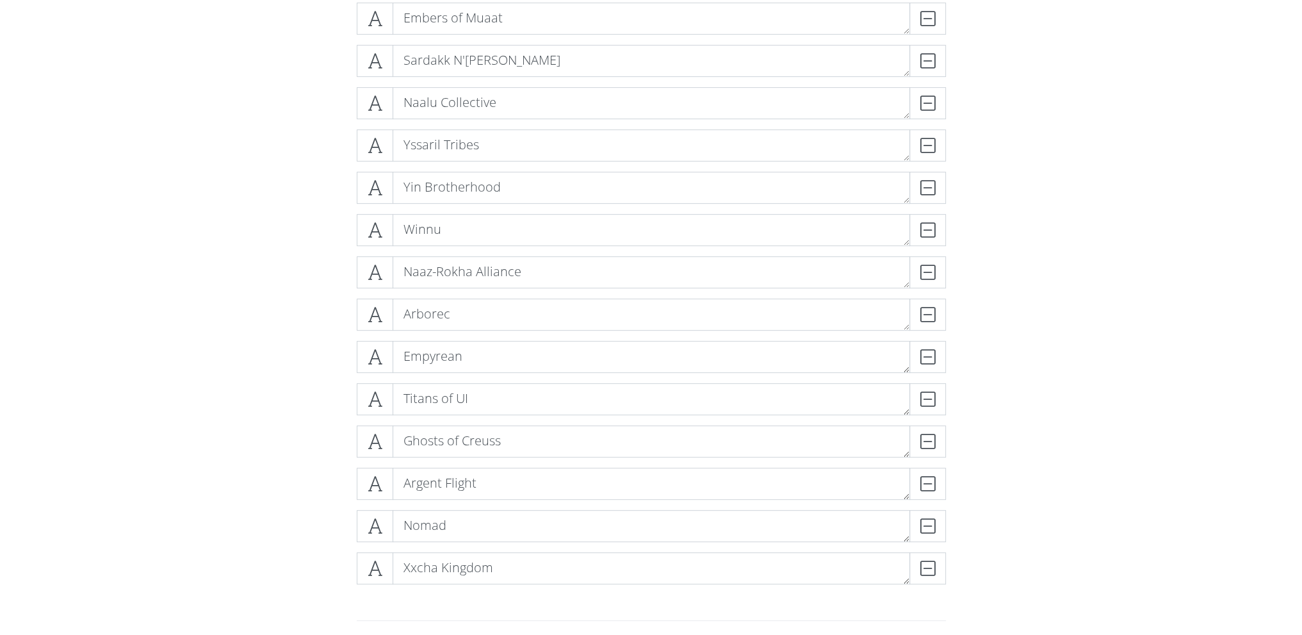
scroll to position [700, 0]
